Goal: Obtain resource: Obtain resource

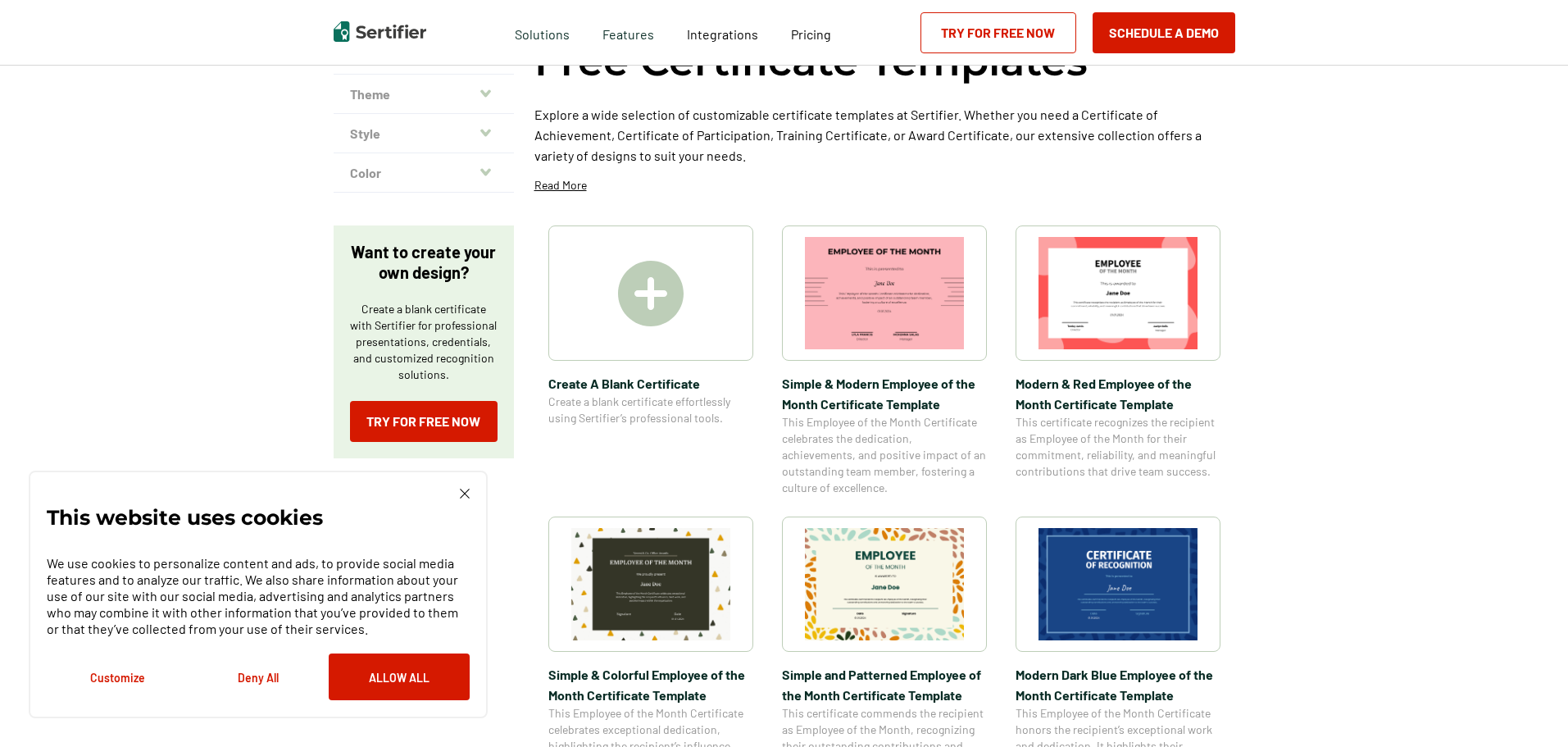
scroll to position [164, 0]
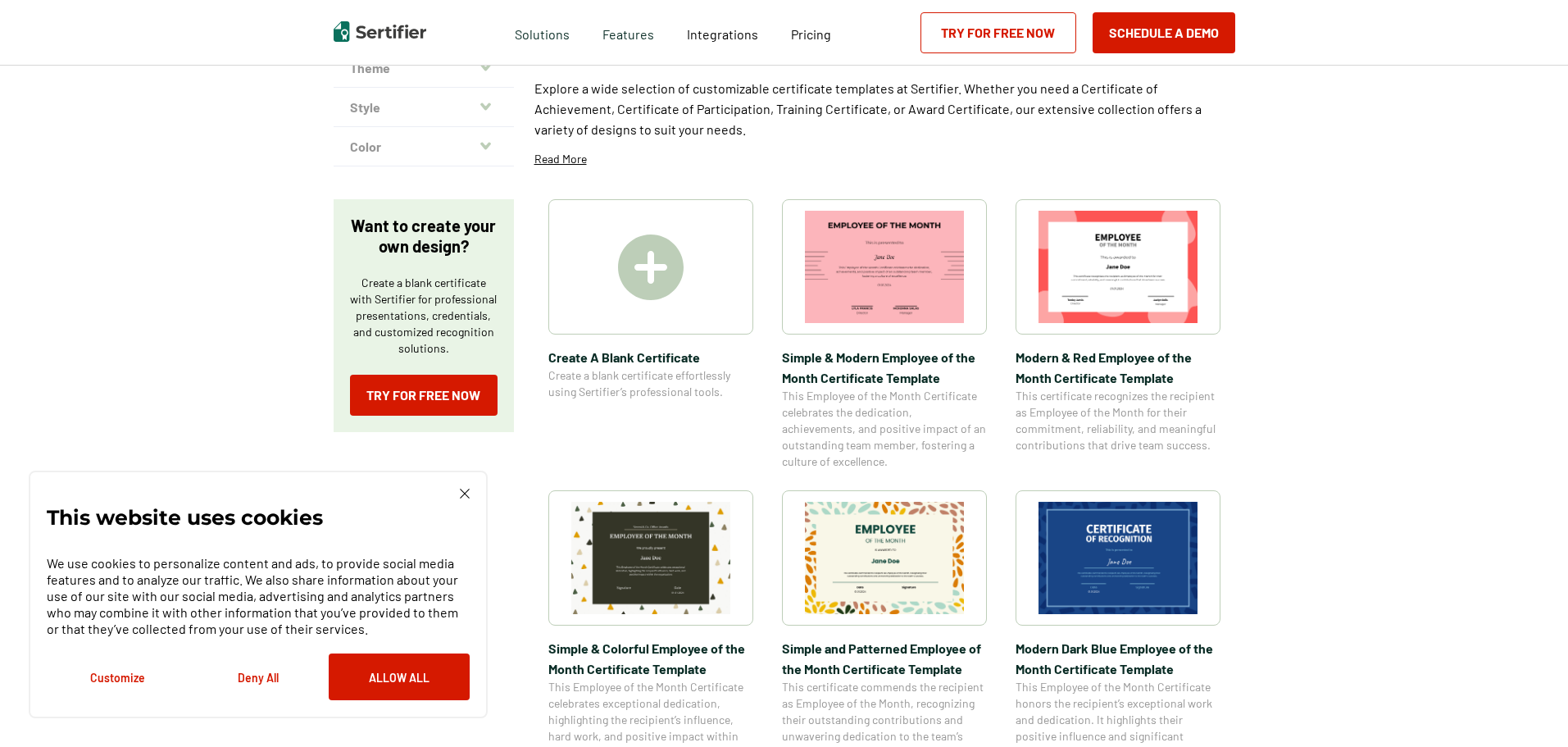
click at [692, 555] on img at bounding box center [651, 558] width 159 height 113
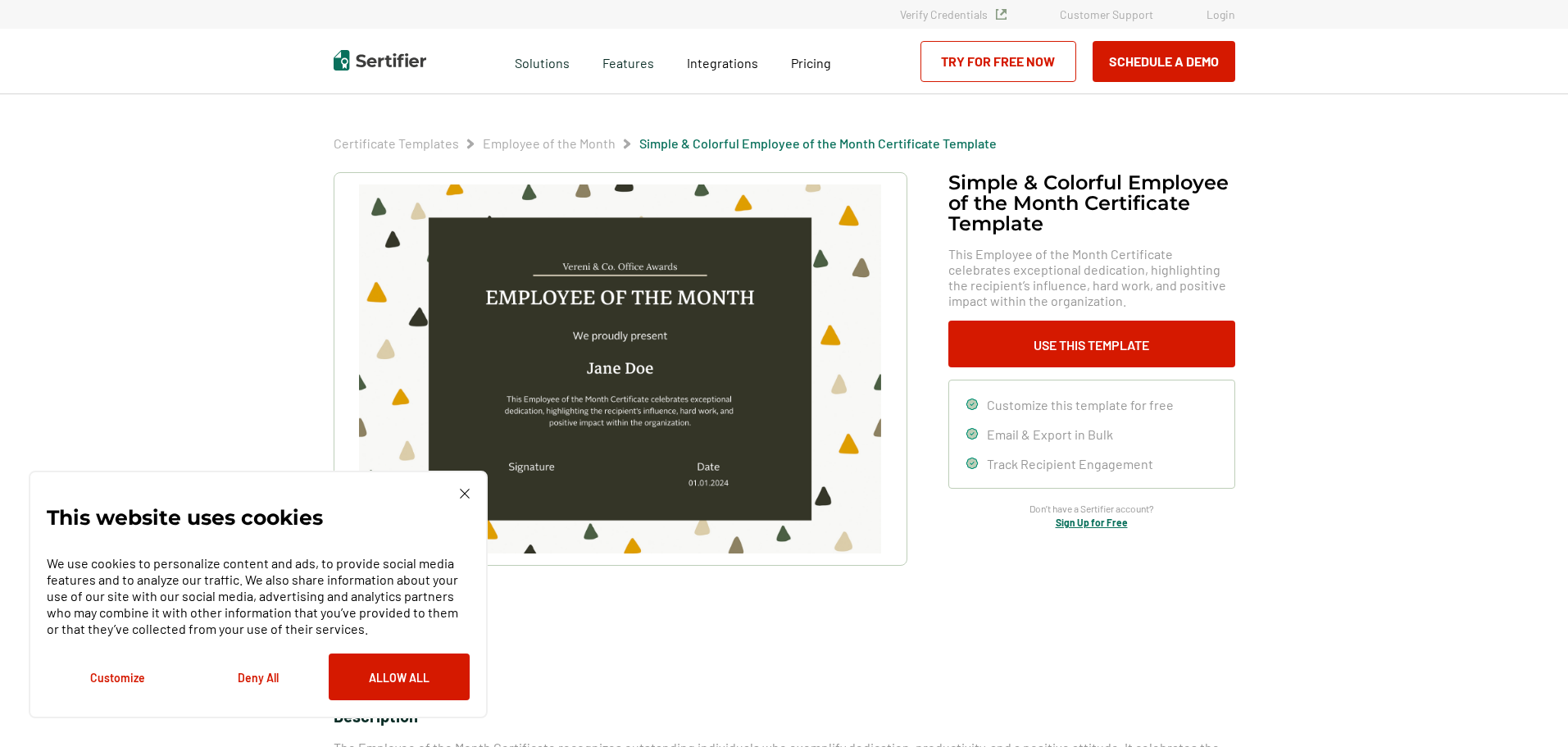
scroll to position [164, 0]
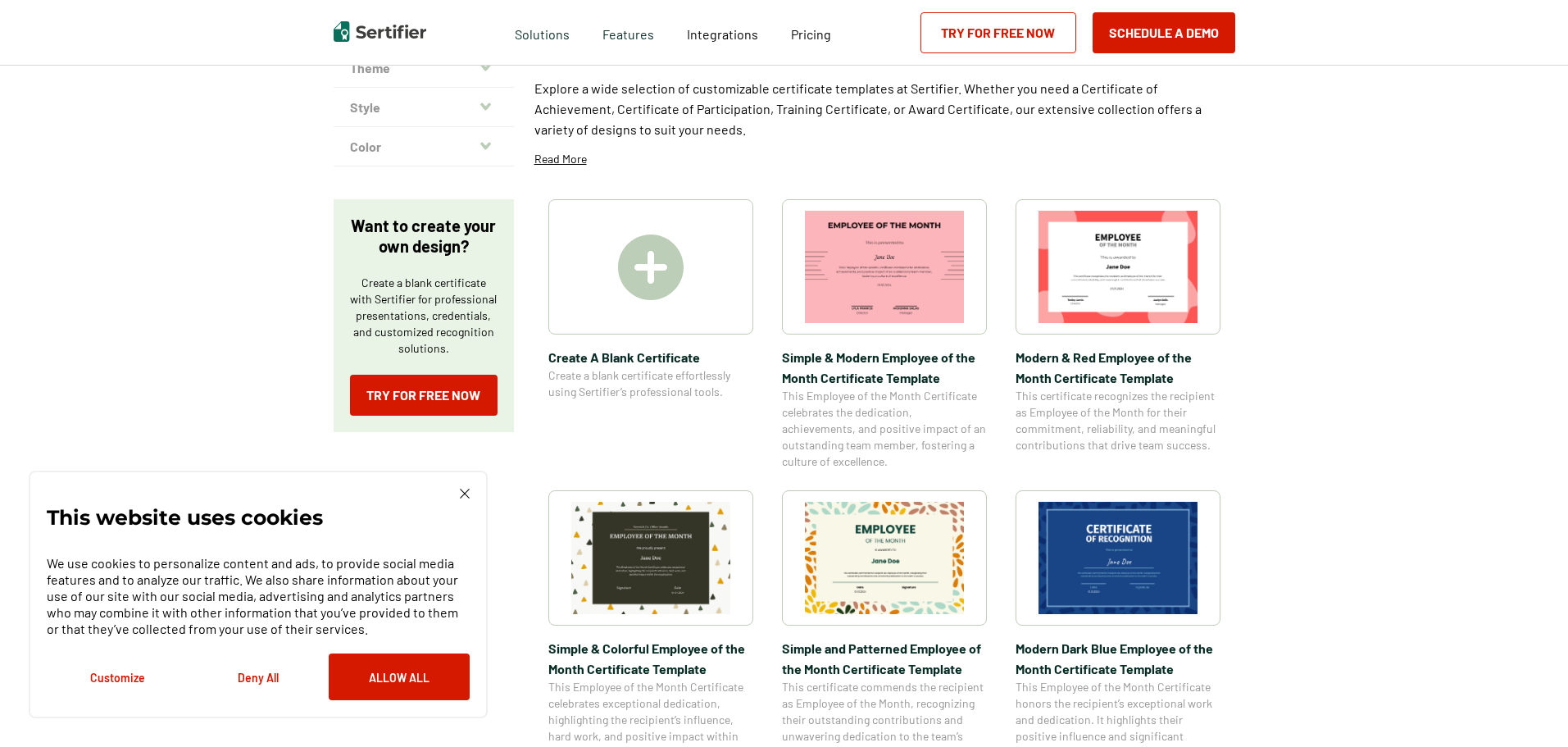
click at [1135, 556] on img at bounding box center [1118, 558] width 159 height 113
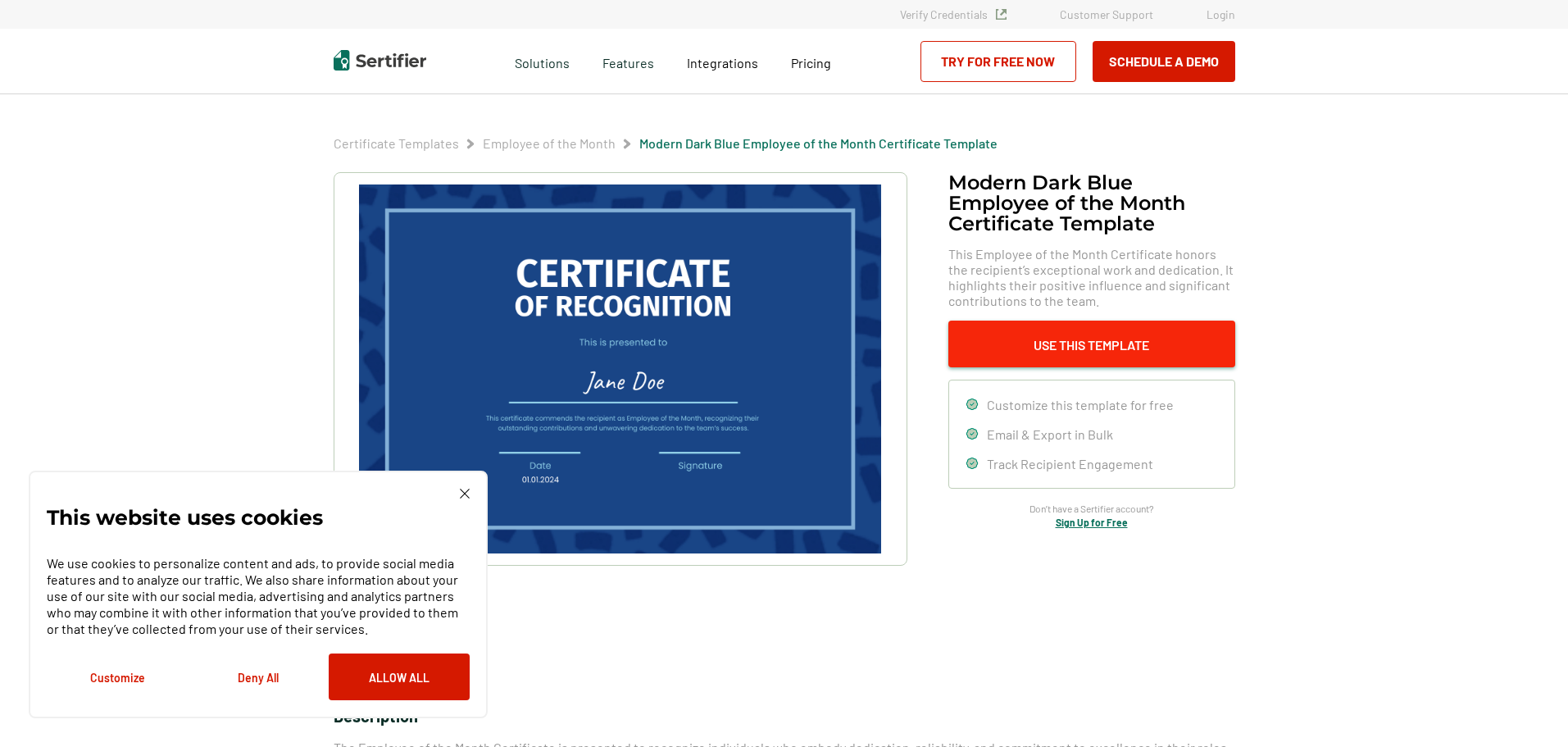
click at [1073, 350] on button "Use This Template" at bounding box center [1091, 344] width 287 height 47
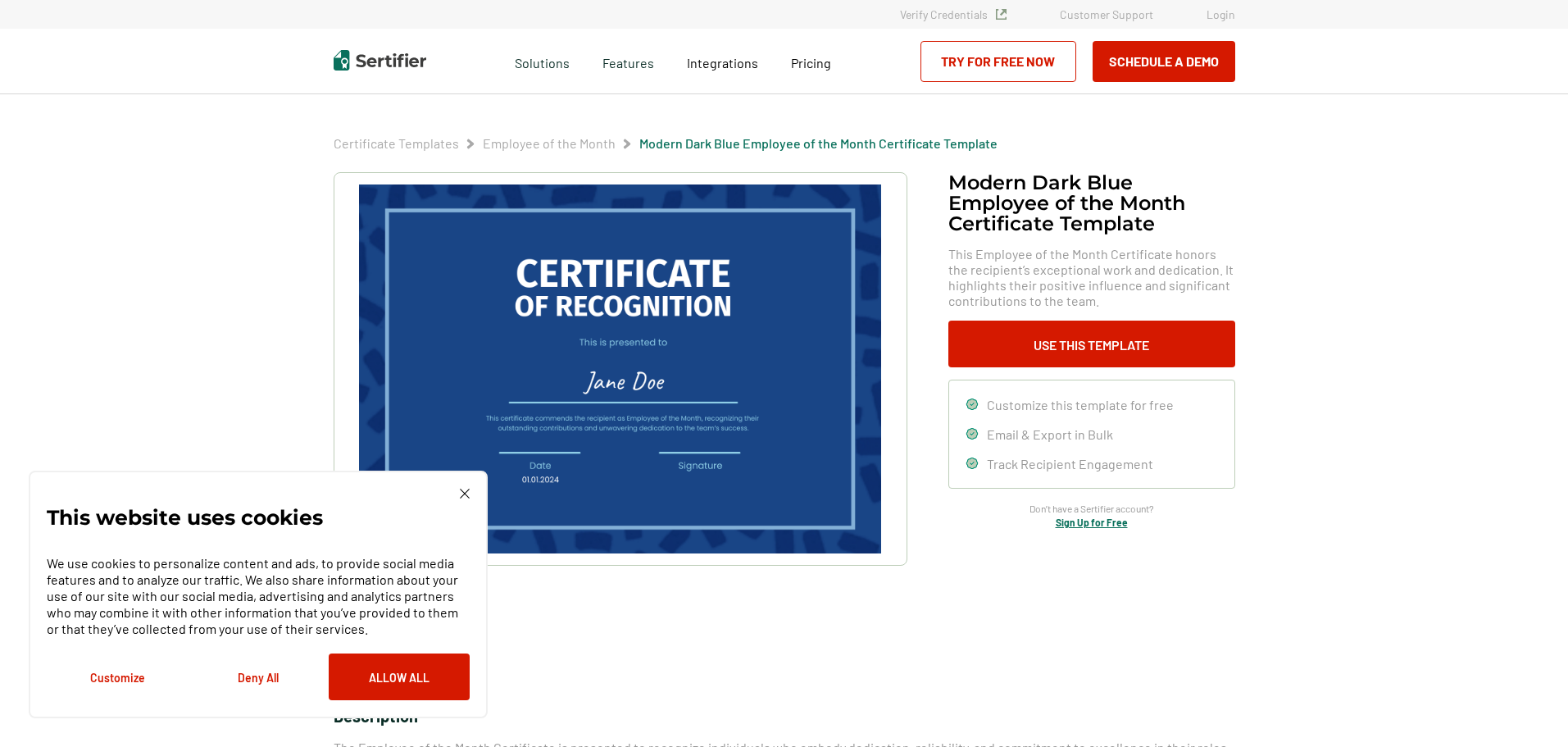
click at [461, 494] on img at bounding box center [465, 493] width 10 height 10
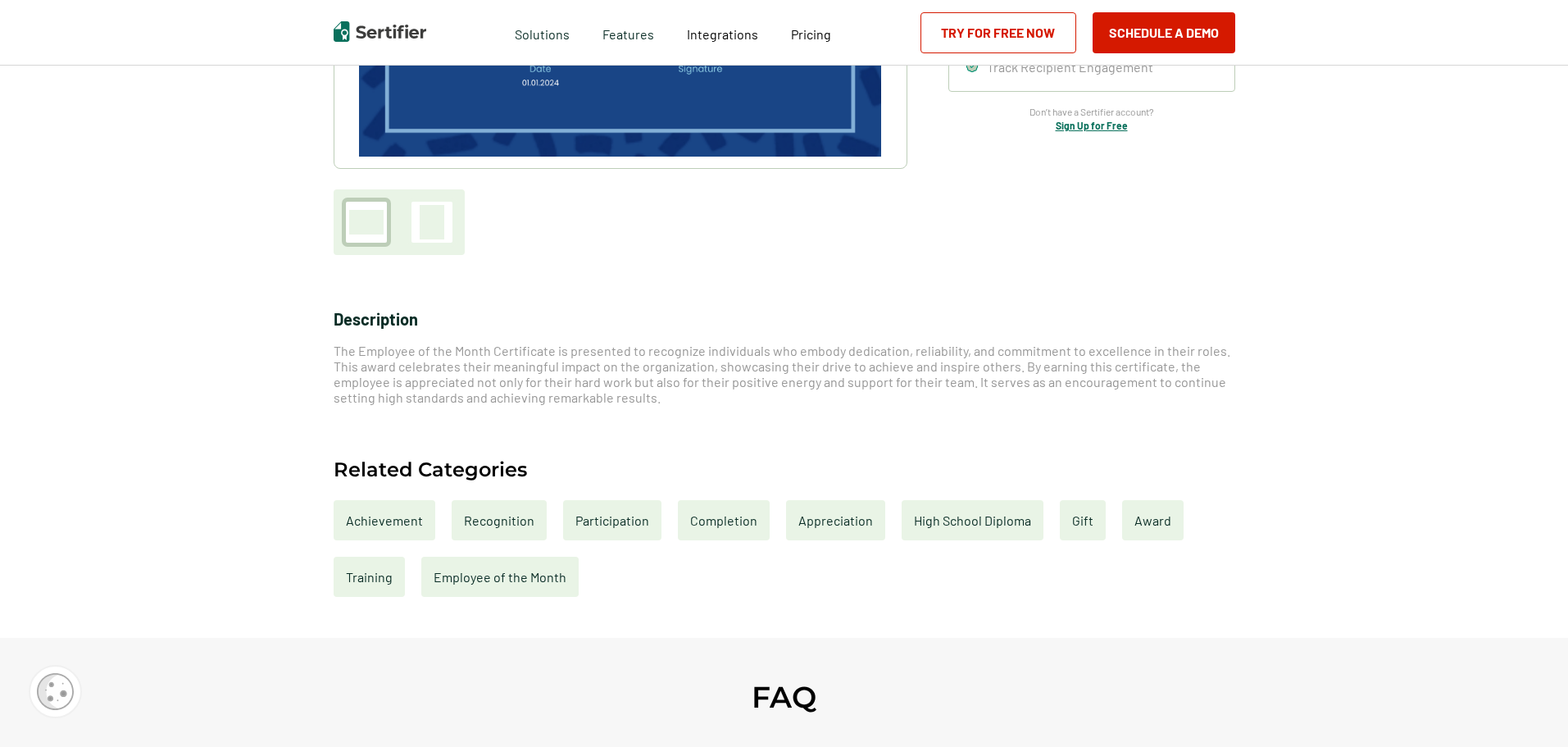
scroll to position [410, 0]
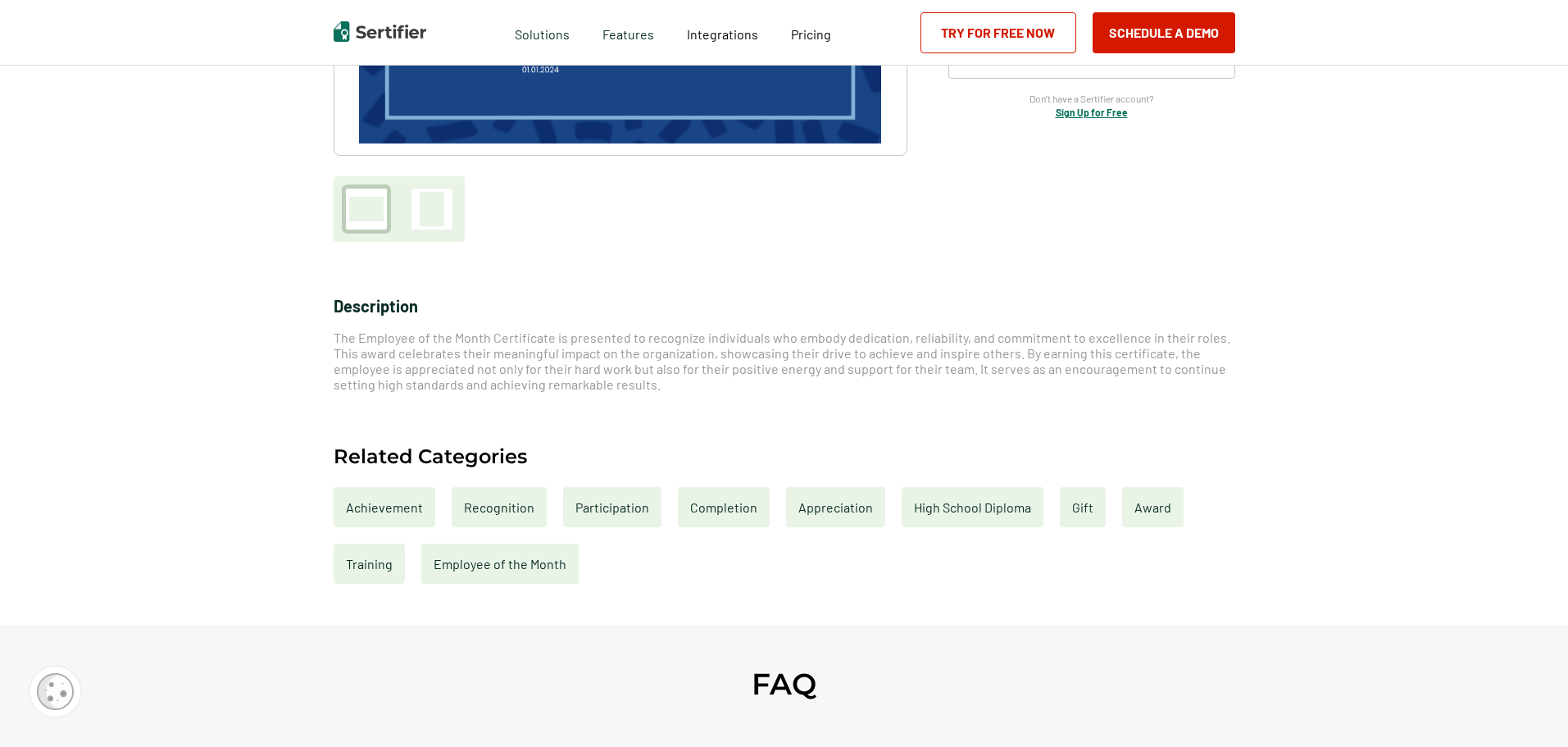
click at [493, 506] on div "Recognition" at bounding box center [500, 507] width 95 height 40
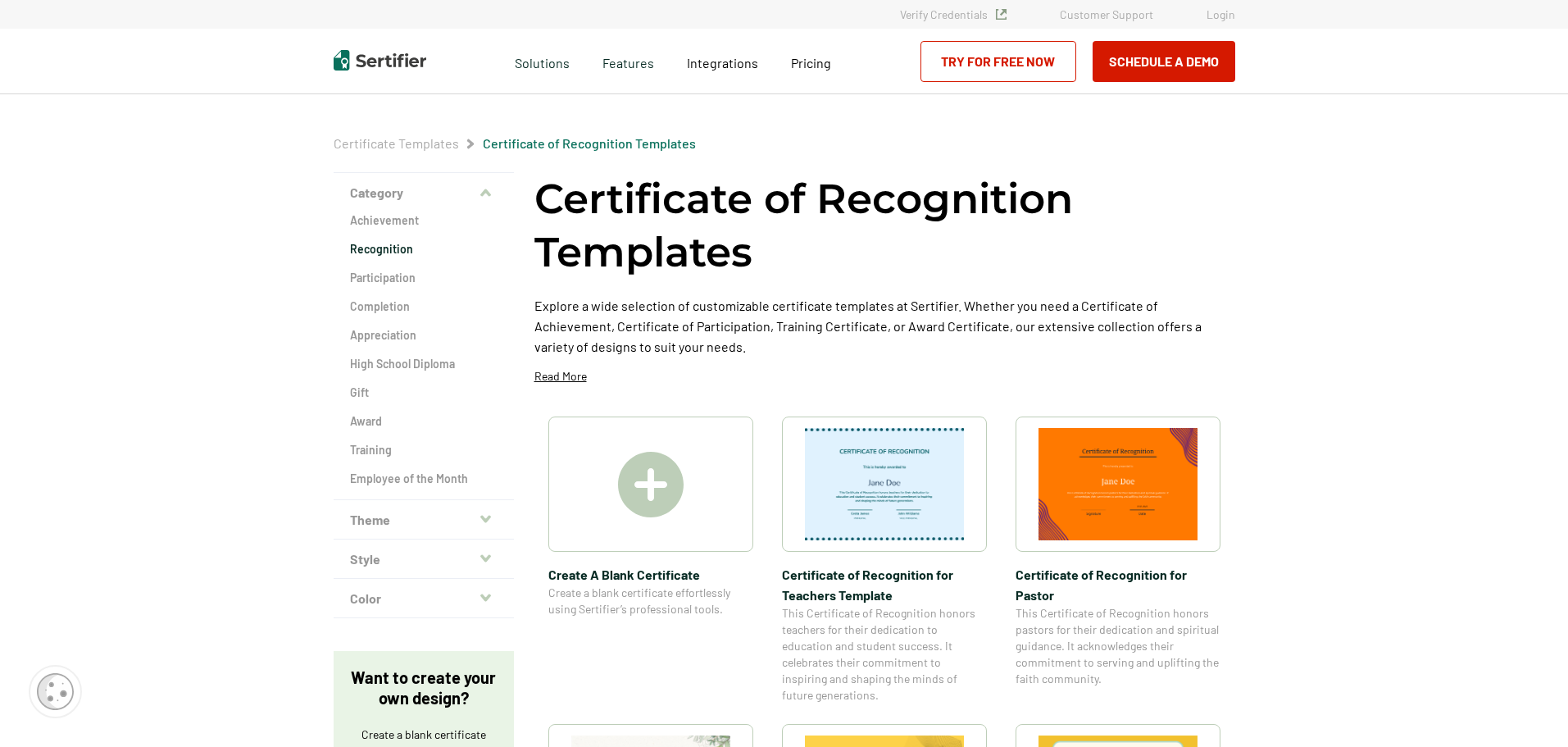
click at [908, 499] on img at bounding box center [885, 484] width 159 height 113
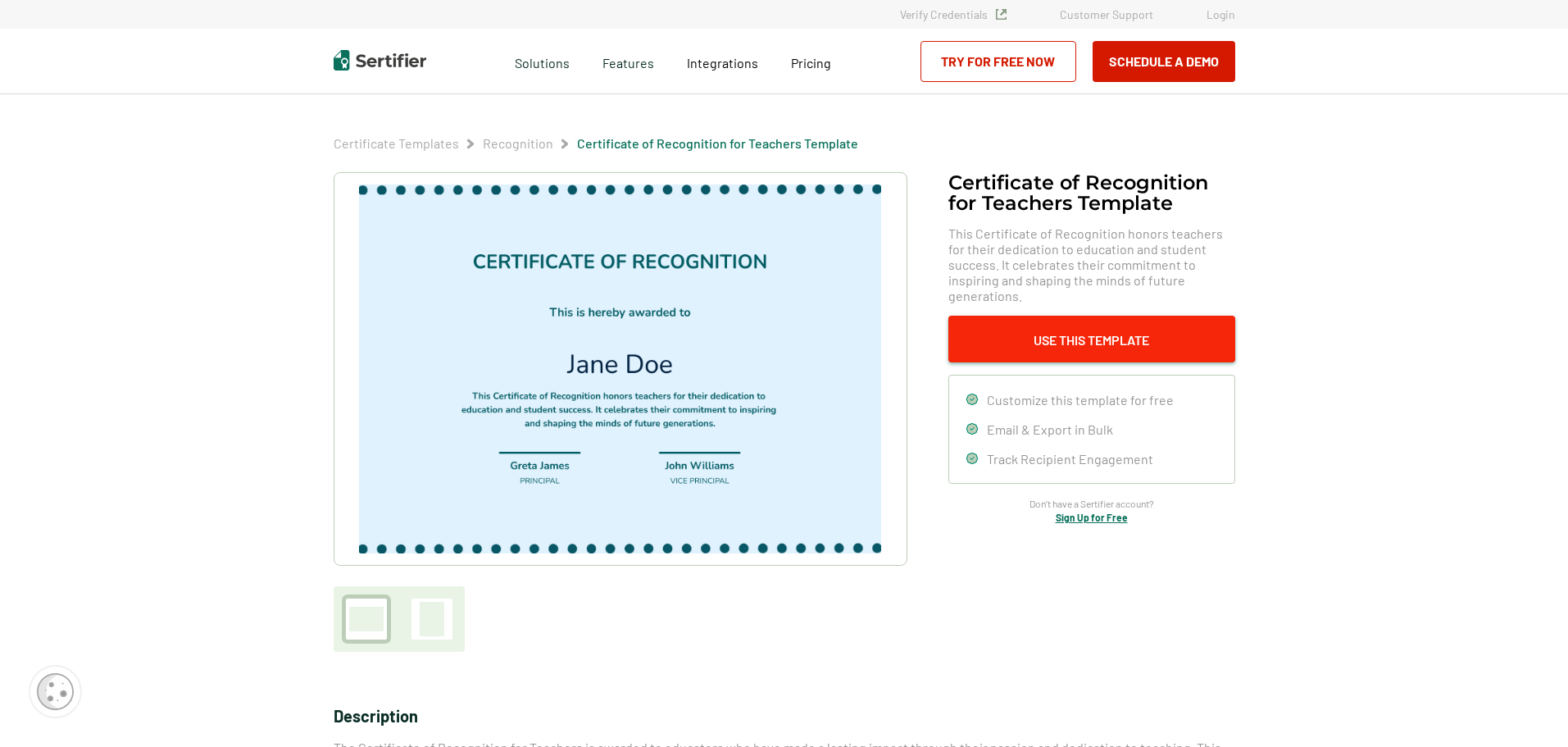
click at [1021, 333] on button "Use This Template" at bounding box center [1091, 339] width 287 height 47
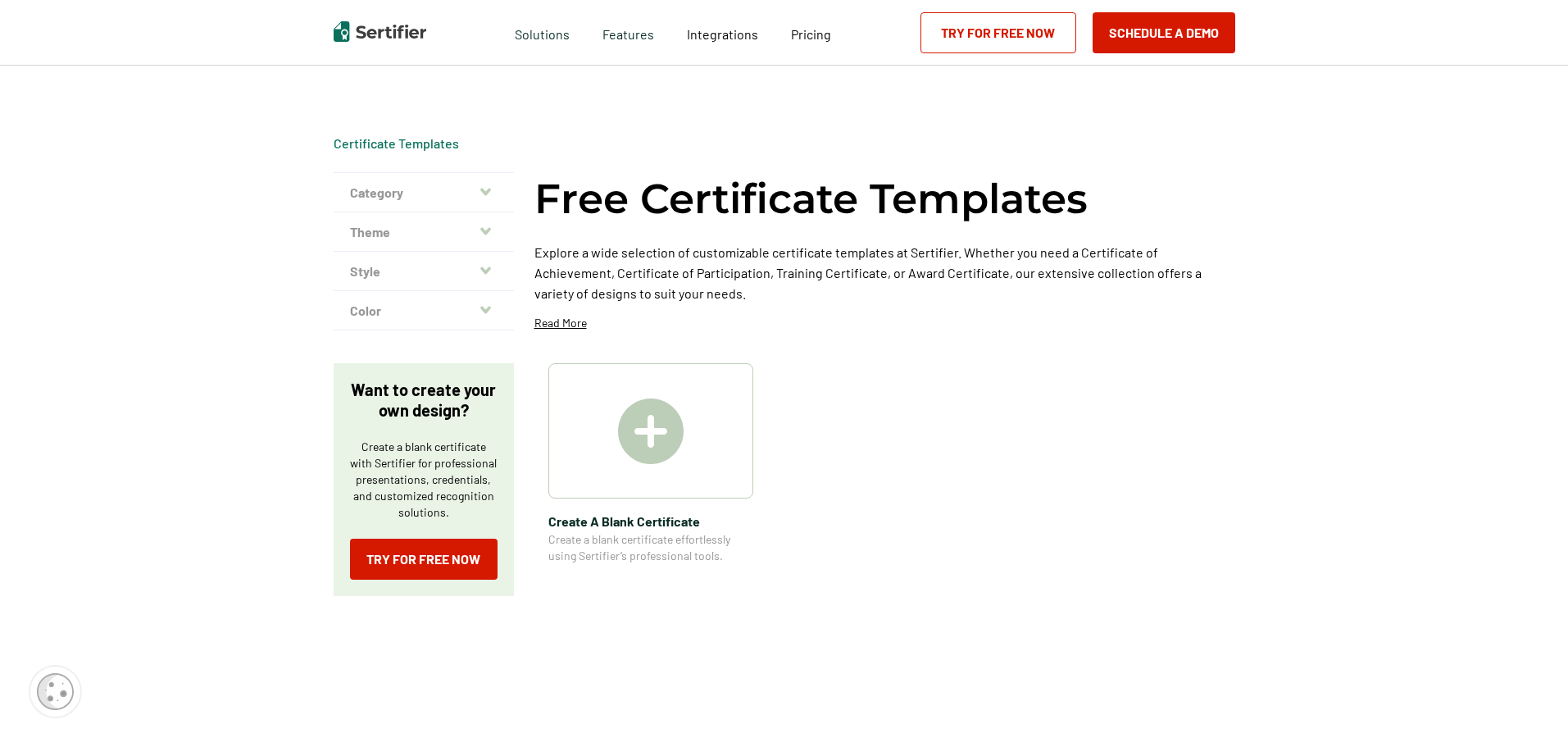
scroll to position [164, 0]
